Goal: Information Seeking & Learning: Understand process/instructions

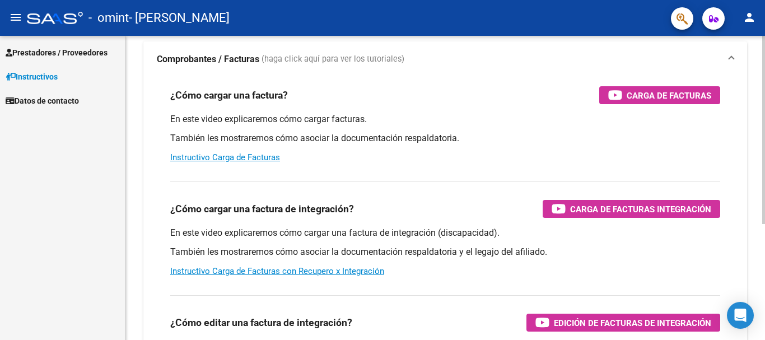
scroll to position [112, 0]
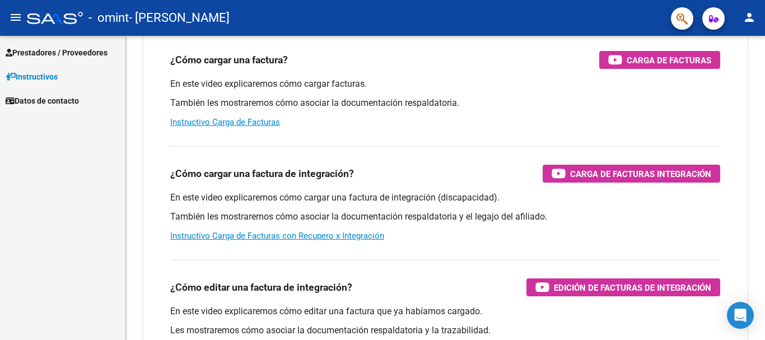
click at [30, 49] on span "Prestadores / Proveedores" at bounding box center [57, 52] width 102 height 12
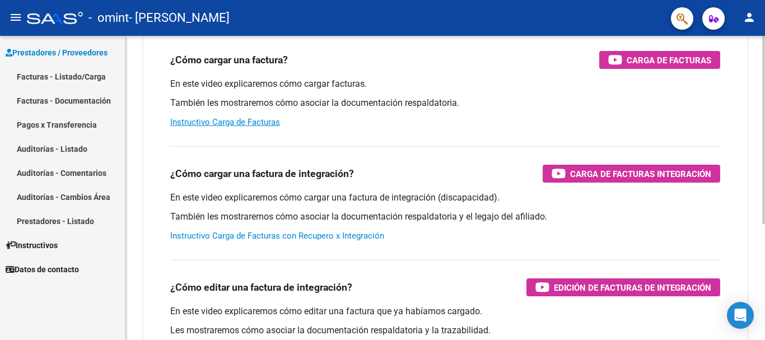
click at [278, 236] on link "Instructivo Carga de Facturas con Recupero x Integración" at bounding box center [277, 236] width 214 height 10
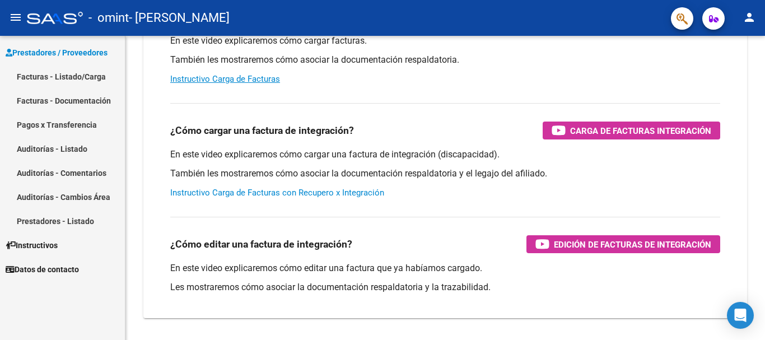
scroll to position [131, 0]
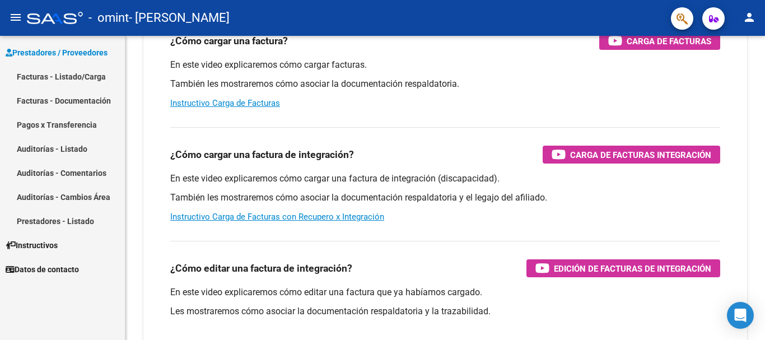
click at [62, 53] on span "Prestadores / Proveedores" at bounding box center [57, 52] width 102 height 12
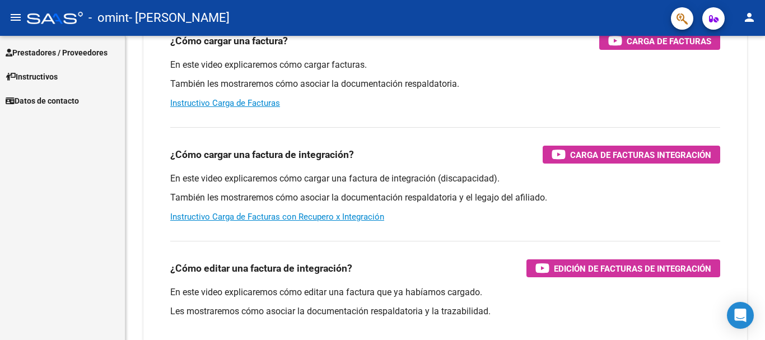
click at [58, 49] on span "Prestadores / Proveedores" at bounding box center [57, 52] width 102 height 12
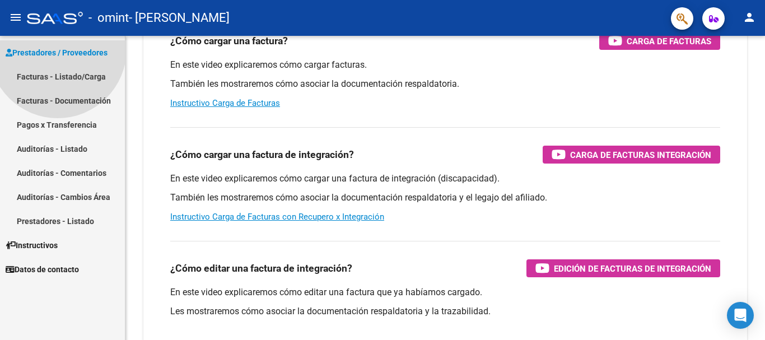
click at [58, 49] on span "Prestadores / Proveedores" at bounding box center [57, 52] width 102 height 12
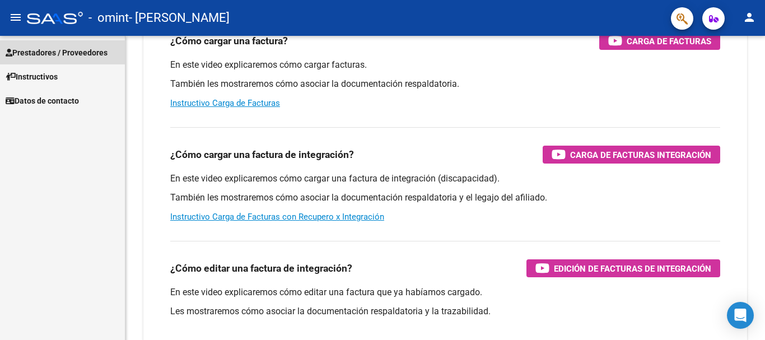
click at [58, 49] on span "Prestadores / Proveedores" at bounding box center [57, 52] width 102 height 12
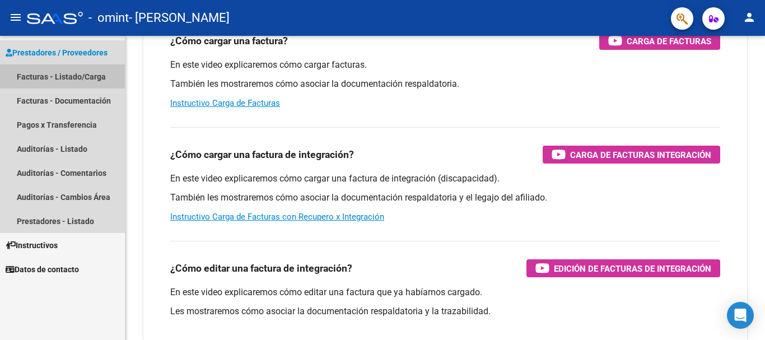
click at [63, 76] on link "Facturas - Listado/Carga" at bounding box center [62, 76] width 125 height 24
